Goal: Information Seeking & Learning: Learn about a topic

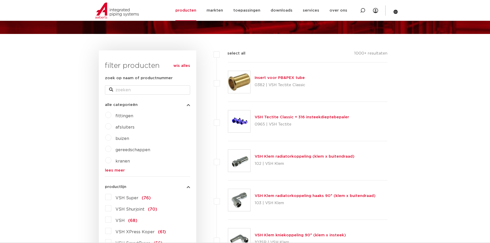
scroll to position [152, 0]
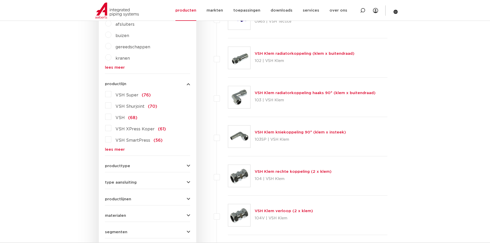
click at [114, 149] on link "lees meer" at bounding box center [147, 150] width 85 height 4
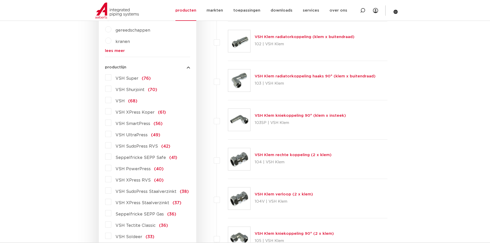
scroll to position [178, 0]
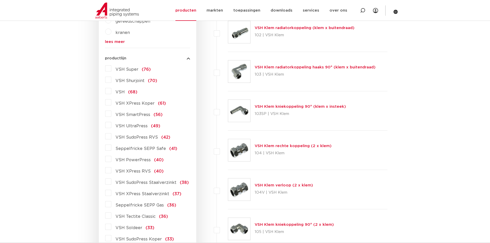
click at [111, 170] on label "VSH XPress RVS (40)" at bounding box center [137, 170] width 52 height 8
click at [0, 0] on input "VSH XPress RVS (40)" at bounding box center [0, 0] width 0 height 0
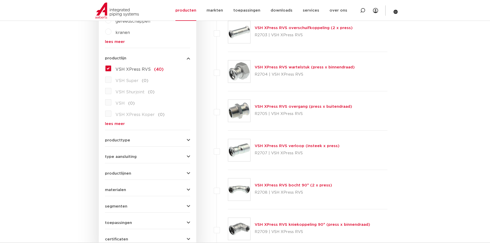
click at [385, 107] on div "VSH XPress RVS overgang (press x buitendraad) R2705 | VSH XPress RVS" at bounding box center [308, 110] width 160 height 39
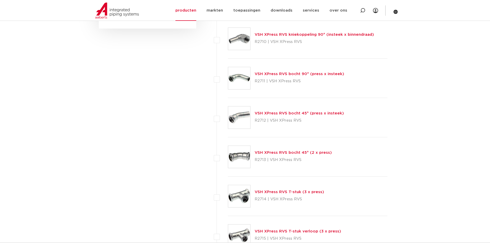
scroll to position [435, 0]
